Goal: Task Accomplishment & Management: Complete application form

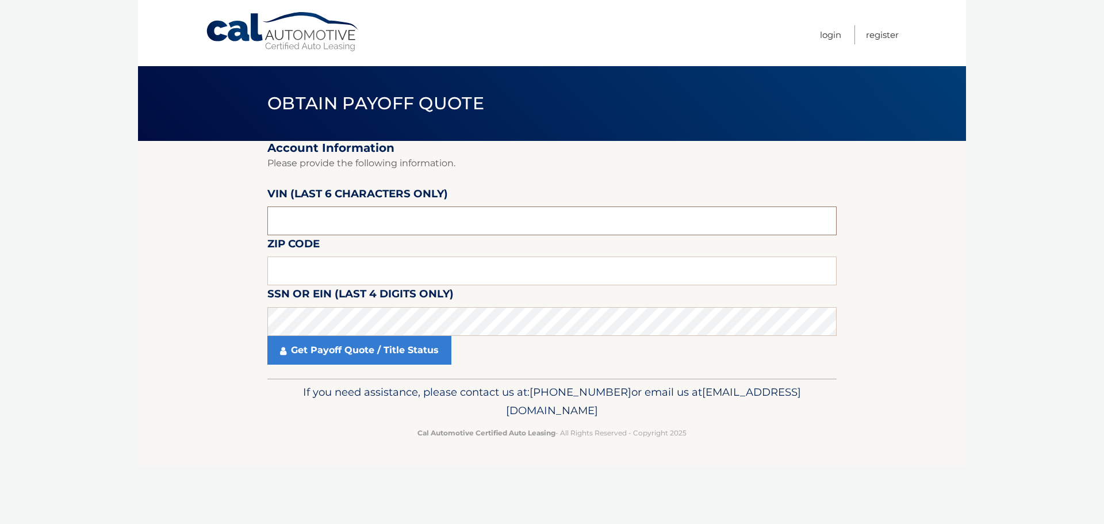
click at [441, 221] on input "text" at bounding box center [551, 220] width 569 height 29
click at [440, 221] on input "text" at bounding box center [551, 220] width 569 height 29
type input "165187"
drag, startPoint x: 414, startPoint y: 270, endPoint x: 426, endPoint y: 268, distance: 11.6
click at [414, 270] on input "text" at bounding box center [551, 270] width 569 height 29
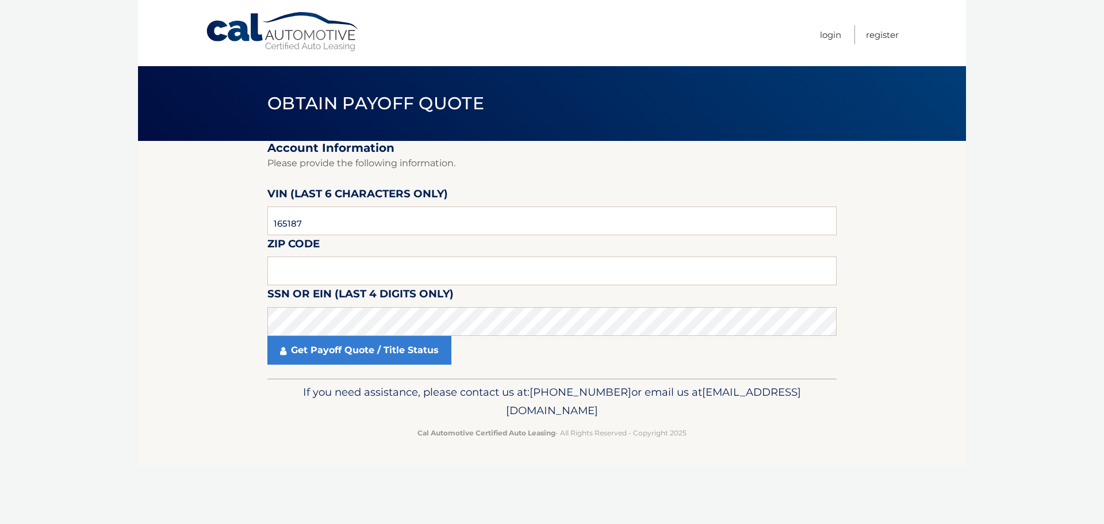
click at [918, 205] on section "Account Information Please provide the following information. VIN (last 6 chara…" at bounding box center [552, 259] width 828 height 237
click at [463, 262] on input "text" at bounding box center [551, 270] width 569 height 29
type input "15227"
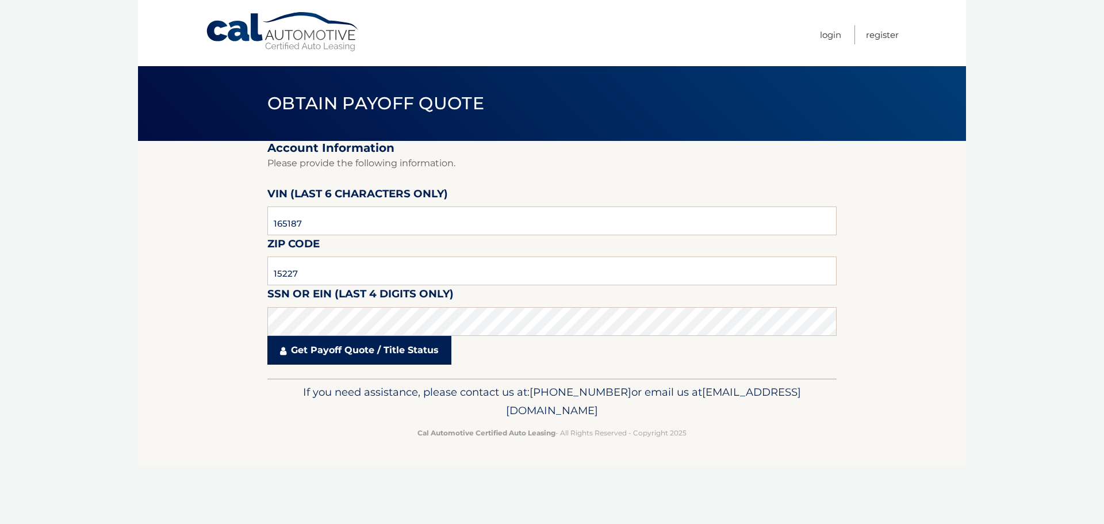
click at [381, 348] on link "Get Payoff Quote / Title Status" at bounding box center [359, 350] width 184 height 29
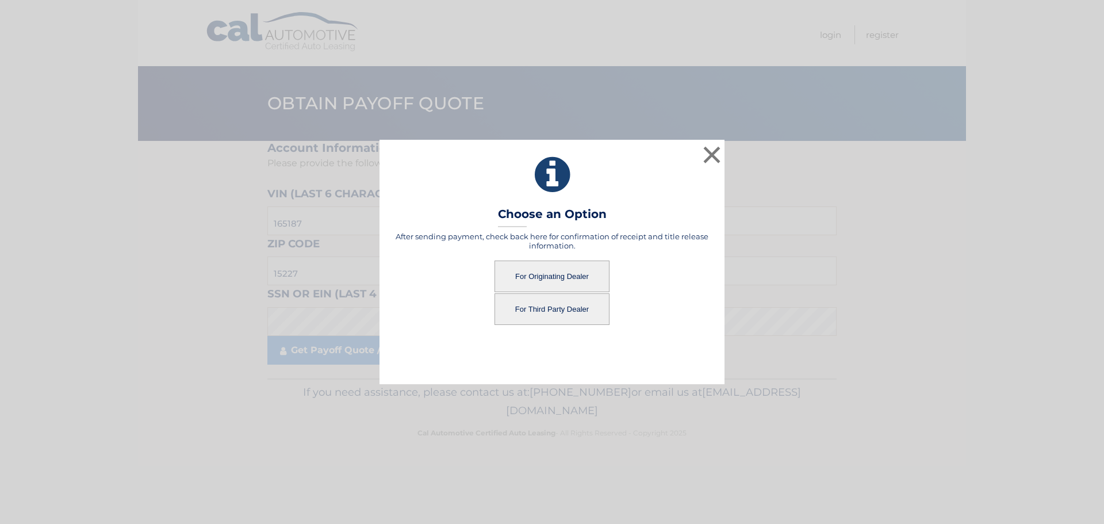
click at [556, 280] on button "For Originating Dealer" at bounding box center [551, 276] width 115 height 32
click at [552, 275] on button "For Originating Dealer" at bounding box center [551, 276] width 115 height 32
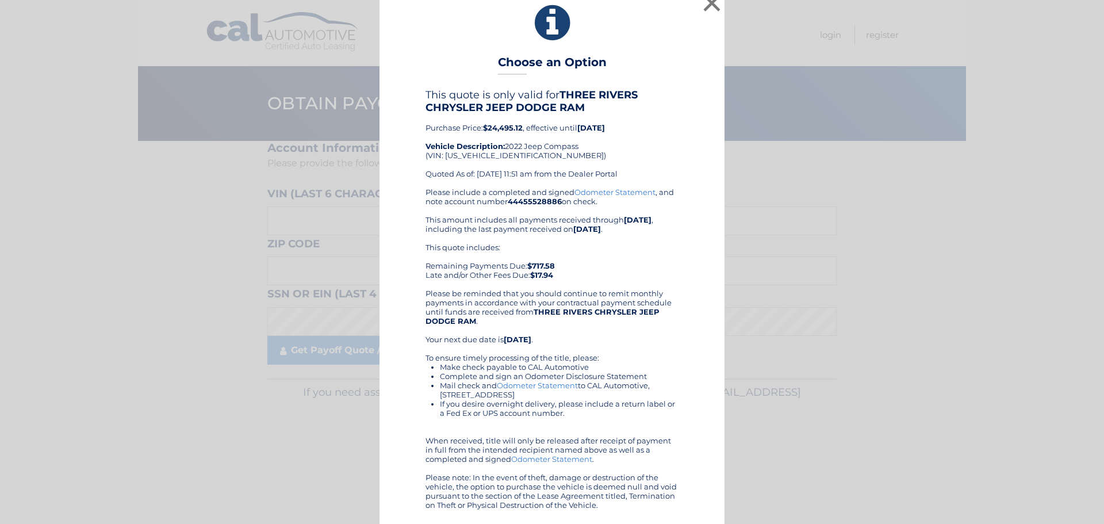
scroll to position [12, 0]
